Goal: Check status: Check status

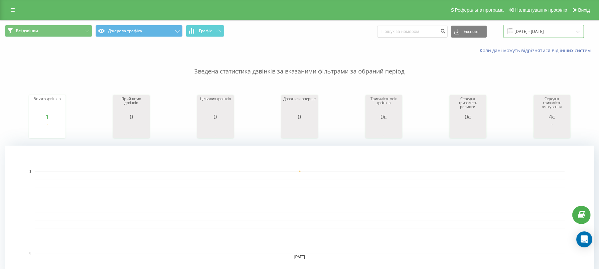
click at [555, 35] on input "[DATE] - [DATE]" at bounding box center [543, 31] width 80 height 13
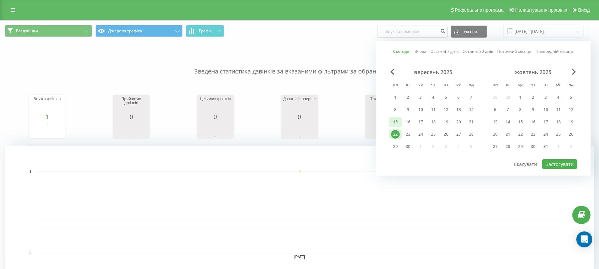
click at [397, 118] on div "15" at bounding box center [395, 122] width 9 height 9
click at [447, 123] on div "19" at bounding box center [445, 122] width 9 height 9
click at [553, 164] on button "Застосувати" at bounding box center [559, 164] width 35 height 10
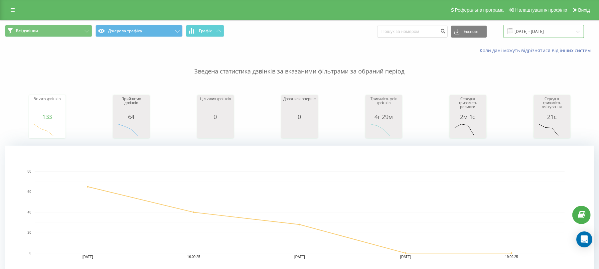
click at [533, 34] on input "[DATE] - [DATE]" at bounding box center [543, 31] width 80 height 13
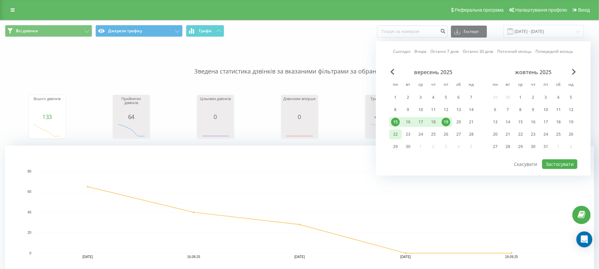
click at [399, 130] on div "22" at bounding box center [395, 134] width 9 height 9
click at [552, 168] on button "Застосувати" at bounding box center [559, 164] width 35 height 10
type input "[DATE] - [DATE]"
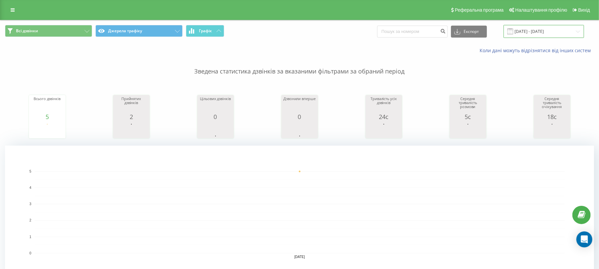
click at [571, 29] on input "[DATE] - [DATE]" at bounding box center [543, 31] width 80 height 13
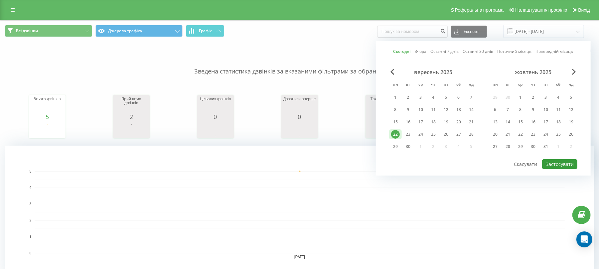
click at [554, 162] on button "Застосувати" at bounding box center [559, 164] width 35 height 10
